Goal: Task Accomplishment & Management: Manage account settings

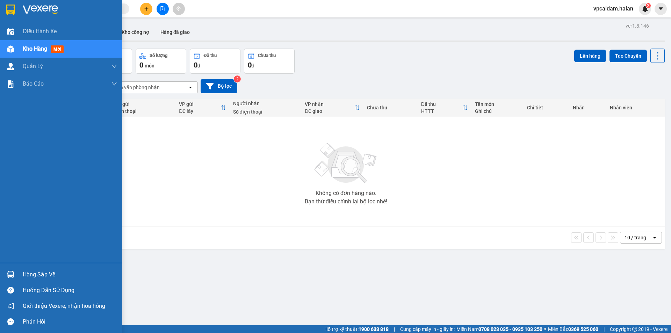
click at [25, 272] on div "Hàng sắp về" at bounding box center [70, 275] width 94 height 10
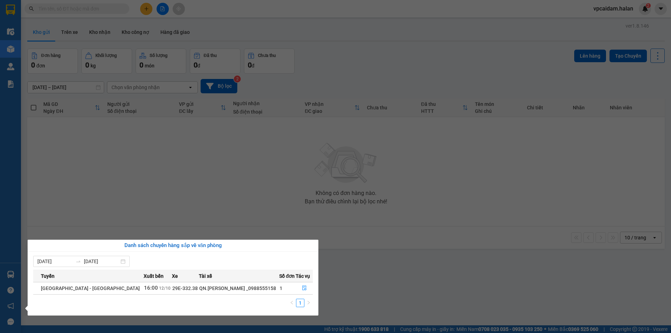
click at [217, 161] on section "Kết quả tìm kiếm ( 0 ) Bộ lọc No Data vpcaidam.halan 2 Điều hành xe Kho hàng mớ…" at bounding box center [335, 166] width 671 height 333
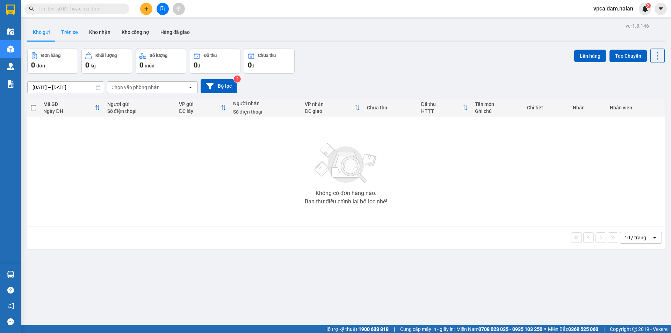
click at [75, 33] on button "Trên xe" at bounding box center [70, 32] width 28 height 17
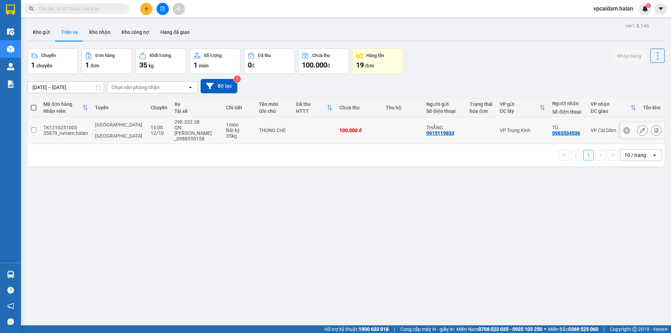
click at [34, 127] on input "checkbox" at bounding box center [33, 129] width 5 height 5
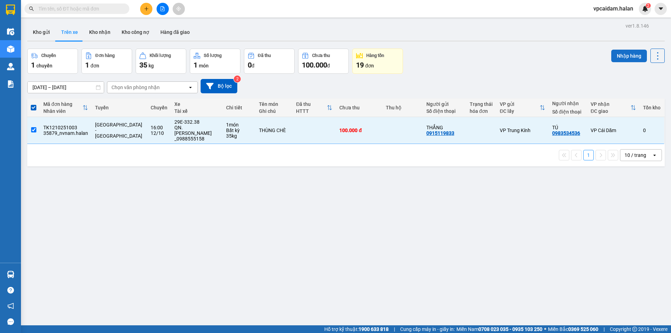
click at [615, 54] on button "Nhập hàng" at bounding box center [630, 56] width 36 height 13
checkbox input "false"
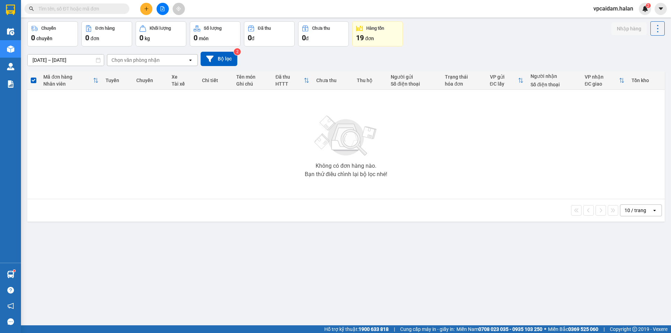
scroll to position [32, 0]
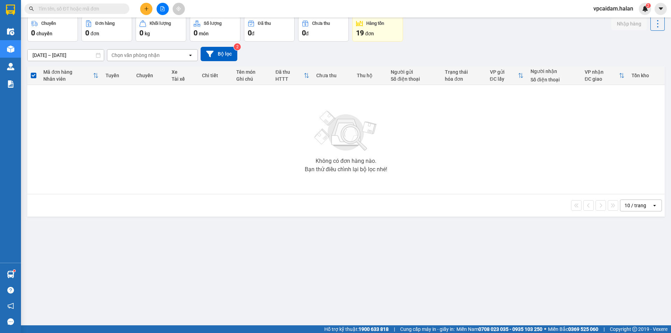
drag, startPoint x: 480, startPoint y: 136, endPoint x: 489, endPoint y: 132, distance: 8.8
click at [484, 135] on div "Không có đơn hàng nào. Bạn thử điều chỉnh lại bộ lọc nhé!" at bounding box center [346, 139] width 631 height 105
click at [482, 271] on div "ver 1.8.146 Kho gửi Trên xe Kho nhận Kho công nợ Hàng đã giao Chuyến 0 chuyến Đ…" at bounding box center [345, 155] width 643 height 333
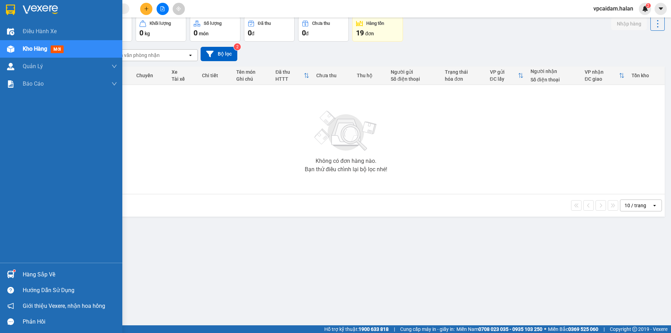
click at [24, 281] on div "Hàng sắp về" at bounding box center [61, 275] width 122 height 16
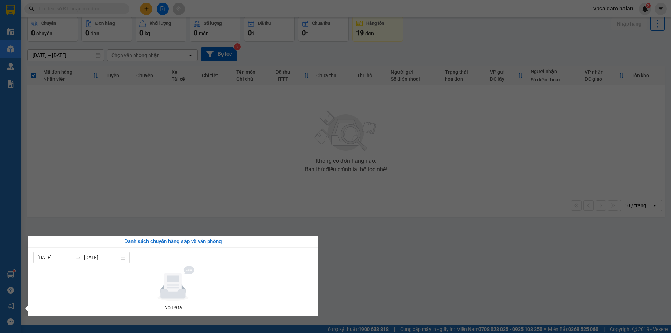
click at [171, 193] on section "Kết quả tìm kiếm ( 0 ) Bộ lọc No Data vpcaidam.halan 2 Điều hành xe Kho hàng mớ…" at bounding box center [335, 166] width 671 height 333
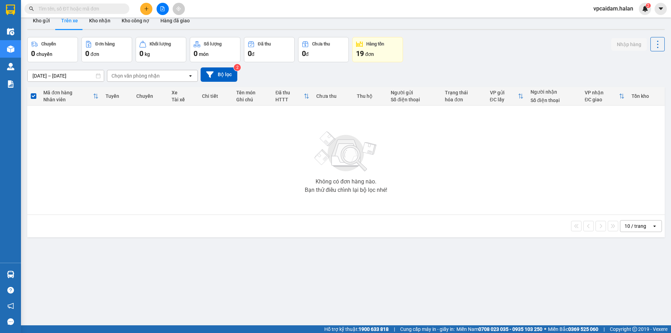
scroll to position [0, 0]
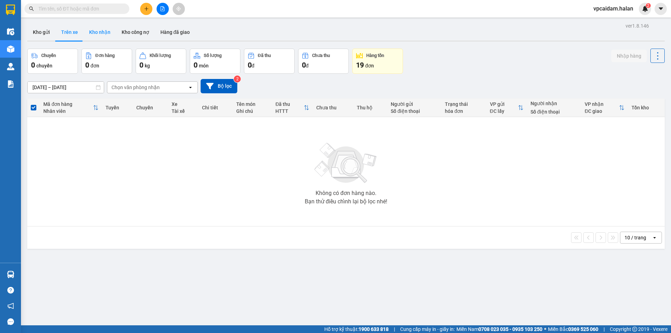
click at [93, 30] on button "Kho nhận" at bounding box center [100, 32] width 33 height 17
type input "[DATE] – [DATE]"
